Goal: Find specific page/section: Find specific page/section

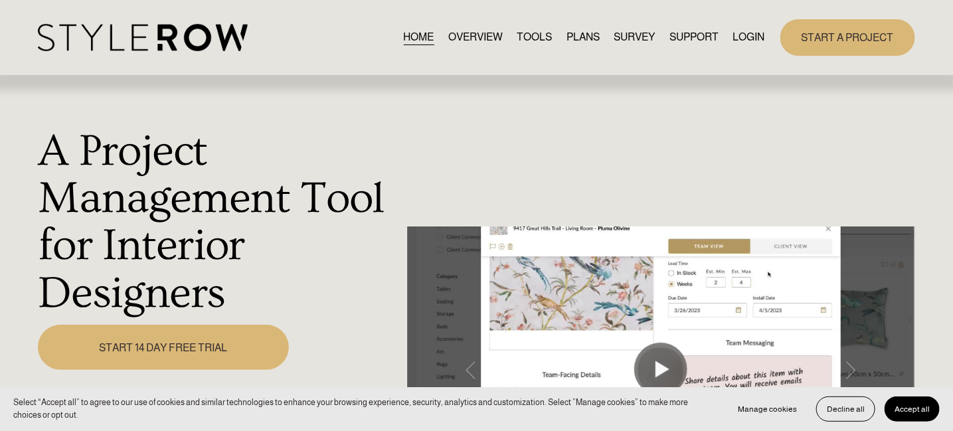
click at [223, 31] on img at bounding box center [142, 37] width 209 height 27
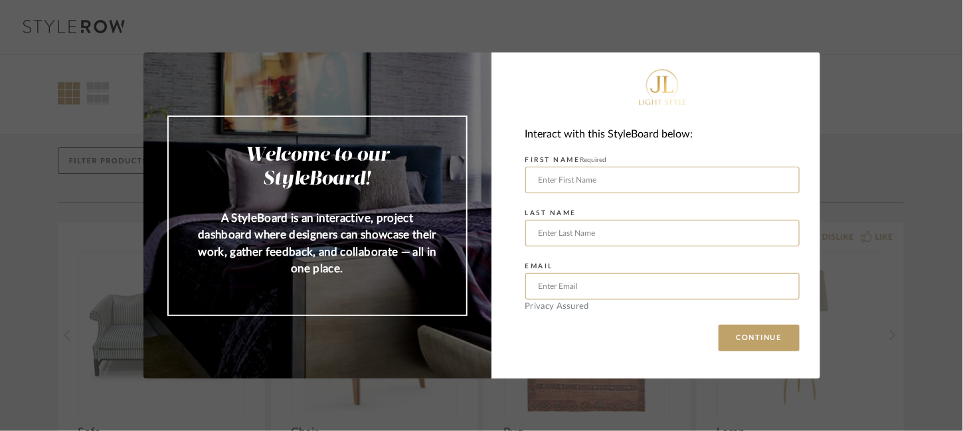
click at [879, 300] on div "Welcome to our StyleBoard! A StyleBoard is an interactive, project dashboard wh…" at bounding box center [481, 215] width 963 height 431
